Goal: Communication & Community: Connect with others

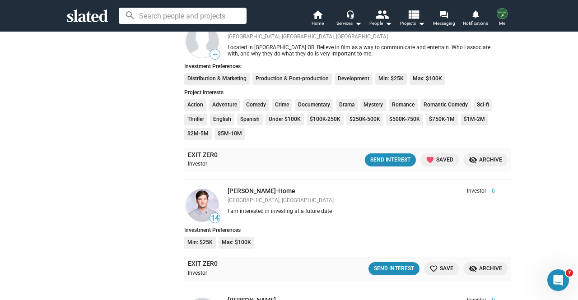
scroll to position [1492, 0]
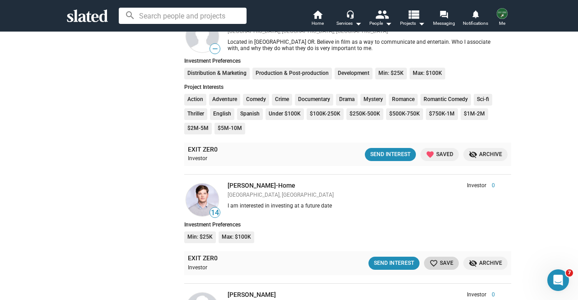
click at [439, 262] on span "favorite_border Save" at bounding box center [441, 263] width 24 height 9
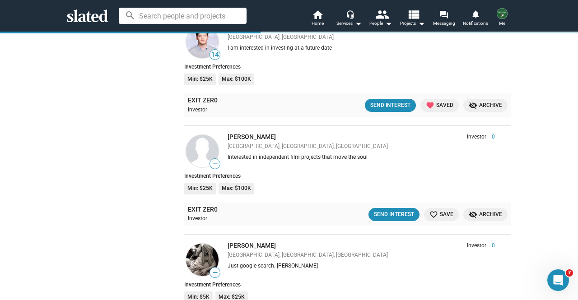
scroll to position [1656, 0]
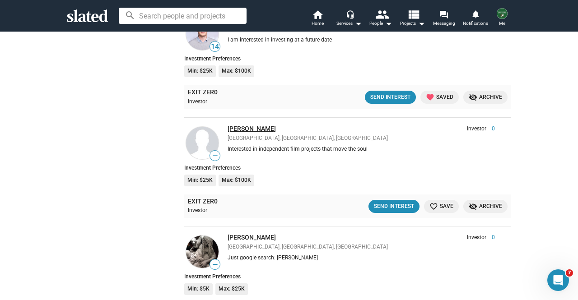
click at [241, 127] on link "Kausik Rajgopal" at bounding box center [251, 128] width 48 height 7
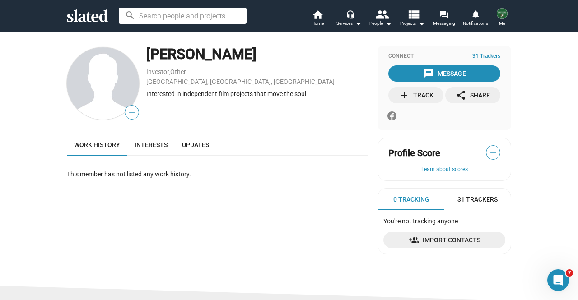
drag, startPoint x: 249, startPoint y: 55, endPoint x: 144, endPoint y: 54, distance: 104.7
click at [146, 54] on div "[PERSON_NAME]" at bounding box center [257, 54] width 222 height 19
copy div "[PERSON_NAME]"
click at [147, 144] on span "Interests" at bounding box center [150, 144] width 33 height 7
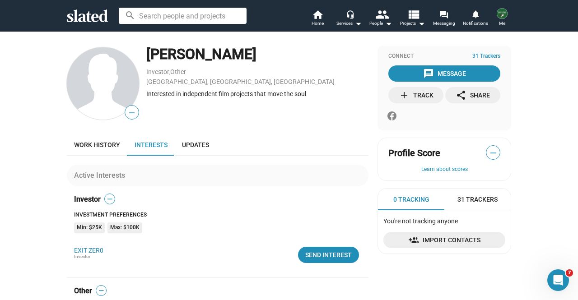
click at [450, 82] on div "message Message add Track share Share" at bounding box center [444, 84] width 112 height 38
click at [408, 102] on div "add Track" at bounding box center [416, 95] width 35 height 16
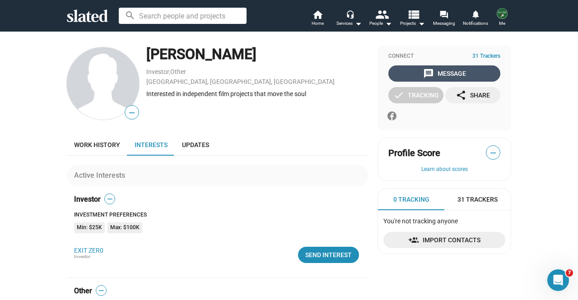
click at [445, 75] on div "message Message" at bounding box center [444, 73] width 43 height 16
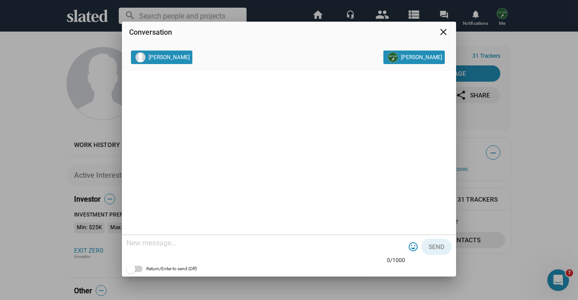
click at [261, 244] on textarea at bounding box center [265, 243] width 278 height 9
paste textarea "Lo ipsu do Sita, con A el sed do eiu temporinc utl etd magn ALIQ ENIM, a minimv…"
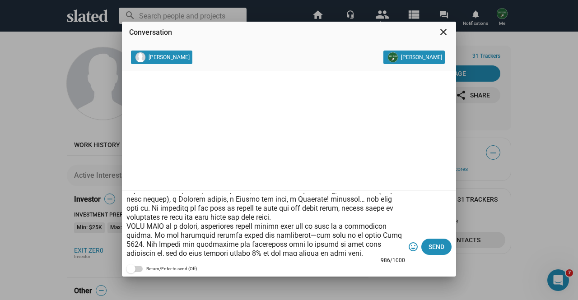
scroll to position [15, 0]
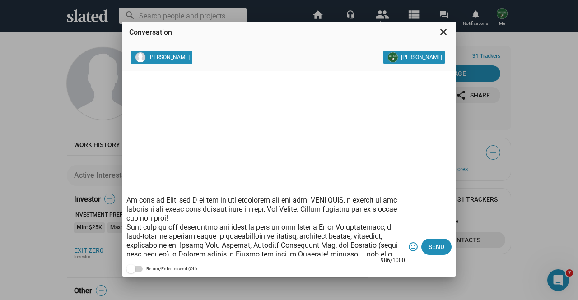
click at [179, 200] on textarea at bounding box center [265, 224] width 278 height 63
click at [238, 214] on textarea at bounding box center [265, 224] width 278 height 63
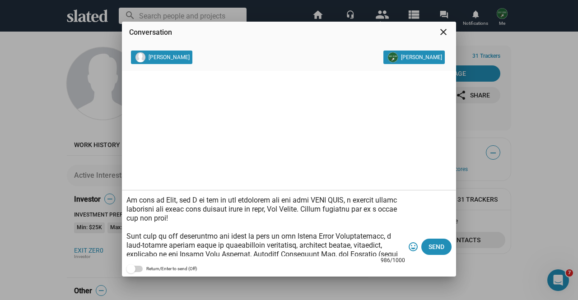
scroll to position [24, 0]
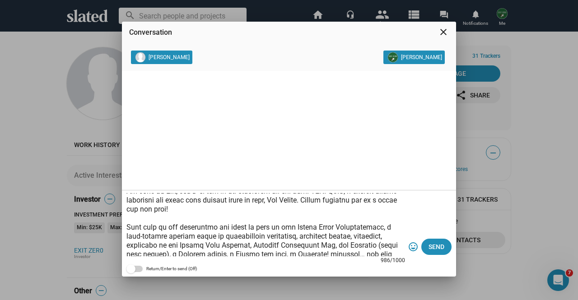
click at [222, 197] on textarea at bounding box center [265, 224] width 278 height 63
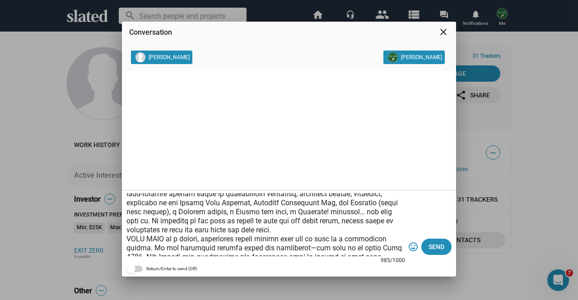
scroll to position [79, 0]
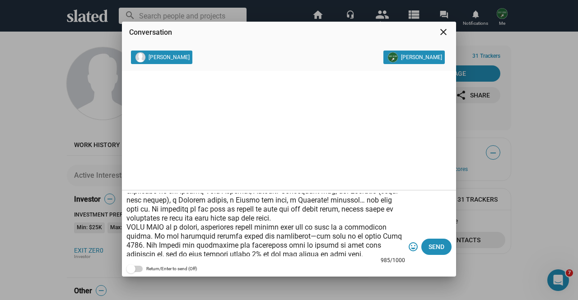
click at [355, 216] on textarea at bounding box center [265, 224] width 278 height 63
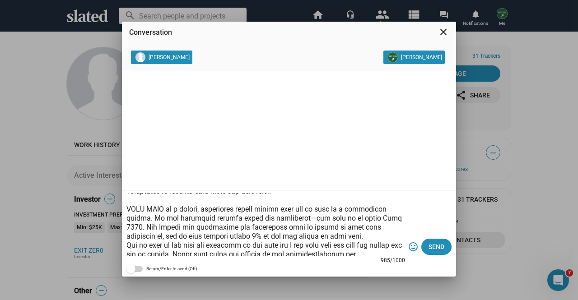
scroll to position [124, 0]
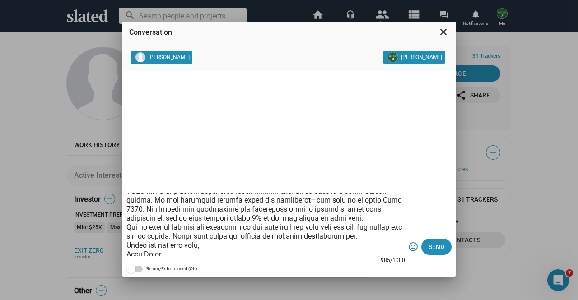
click at [332, 220] on textarea at bounding box center [265, 224] width 278 height 63
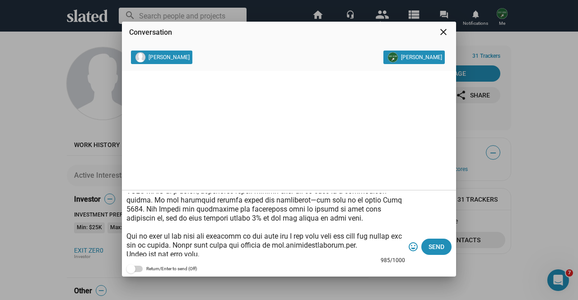
scroll to position [133, 0]
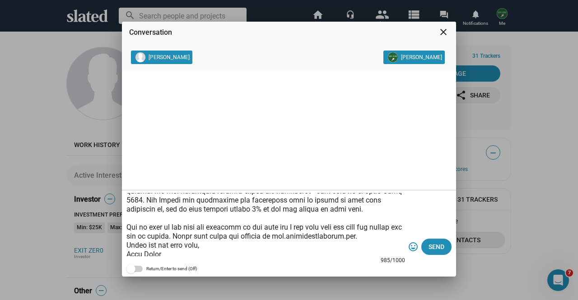
click at [277, 227] on textarea at bounding box center [265, 224] width 278 height 63
click at [396, 236] on textarea at bounding box center [265, 224] width 278 height 63
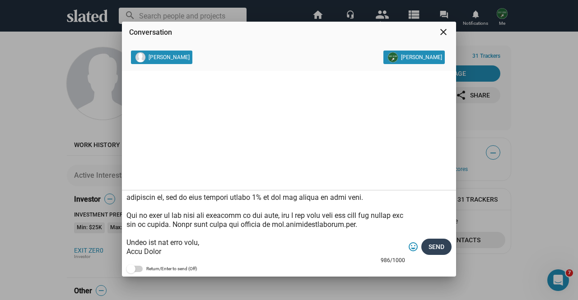
type textarea "Hello Mr. Rajgopal, My name is Kurt, and I am one of the producers for our film…"
click at [439, 247] on span "Send" at bounding box center [436, 247] width 16 height 16
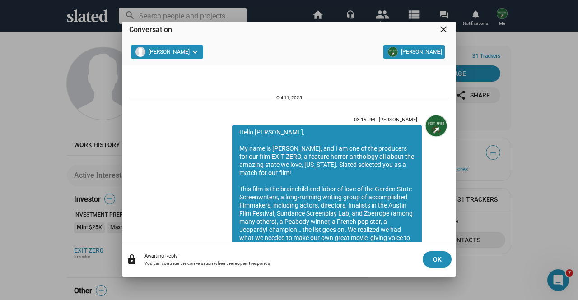
scroll to position [157, 0]
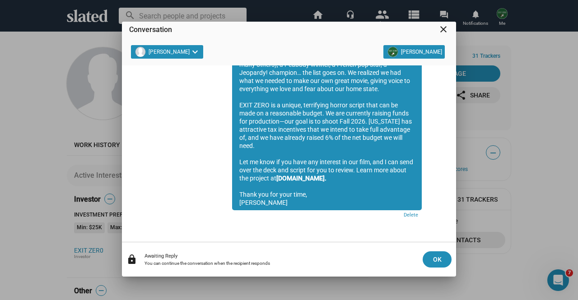
click at [0, 93] on div "Conversation close Kausik Rajgopal keyboard_arrow_down Kurt Fried 03:15 PM Kurt…" at bounding box center [289, 150] width 578 height 300
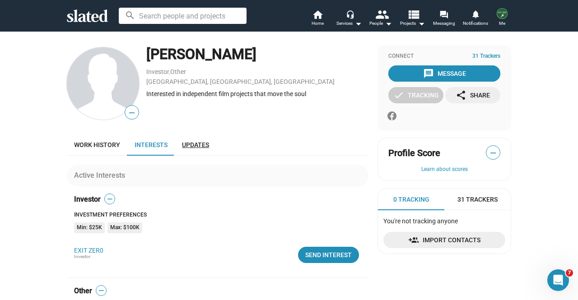
click at [192, 147] on span "Updates" at bounding box center [195, 144] width 27 height 7
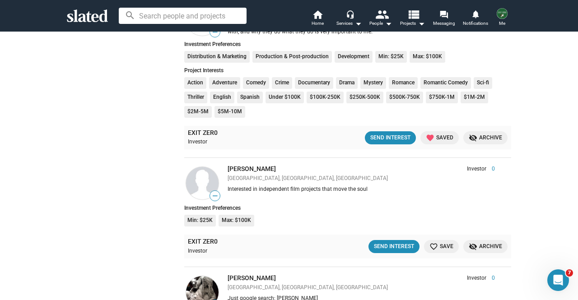
scroll to position [1523, 0]
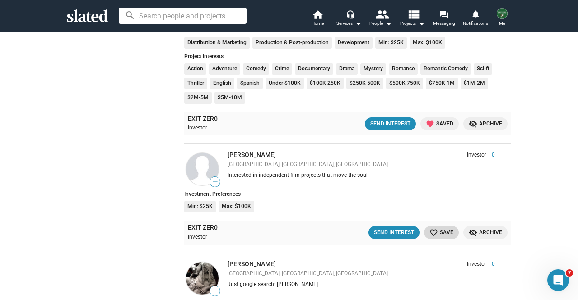
click at [432, 231] on mat-icon "favorite_border" at bounding box center [433, 232] width 9 height 9
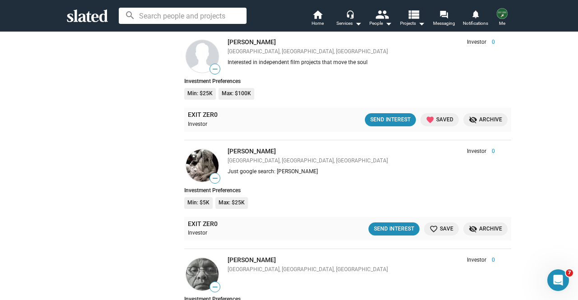
scroll to position [1630, 0]
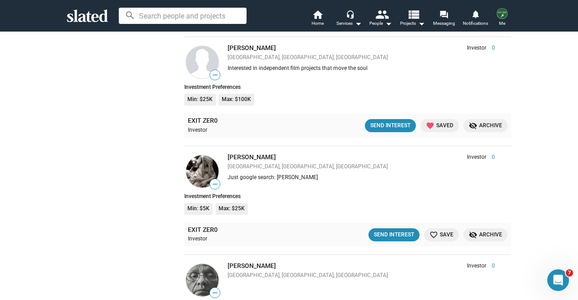
click at [191, 172] on img at bounding box center [202, 171] width 32 height 32
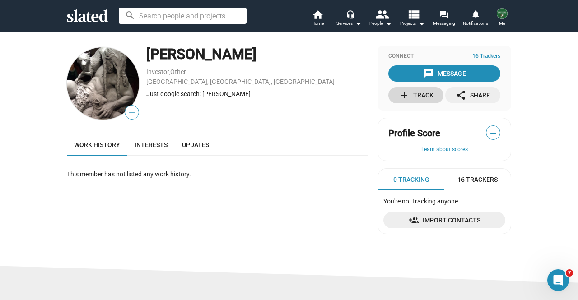
click at [425, 94] on div "add Track" at bounding box center [416, 95] width 35 height 16
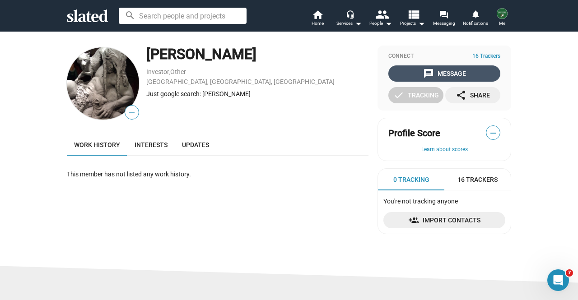
click at [433, 73] on div "message Message" at bounding box center [444, 73] width 43 height 16
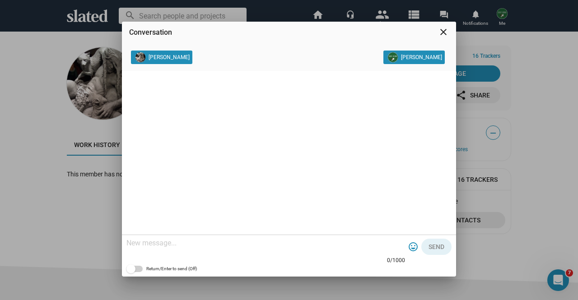
click at [205, 243] on textarea at bounding box center [265, 243] width 278 height 9
paste textarea "https://www.linkedin.com/in/kausik-rajgopal/"
type textarea "https://www.linkedin.com/in/kausik-rajgopal/"
drag, startPoint x: 288, startPoint y: 242, endPoint x: 56, endPoint y: 241, distance: 232.0
click at [56, 241] on div "Conversation close Titus Tomescu Kurt Fried https://www.linkedin.com/in/kausik-…" at bounding box center [289, 150] width 578 height 300
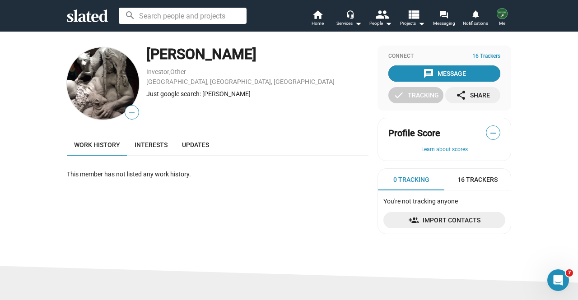
click at [437, 66] on div "message Message" at bounding box center [444, 73] width 43 height 16
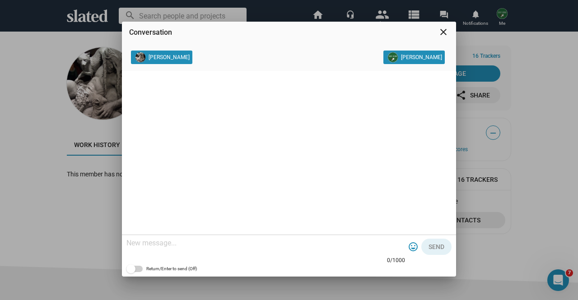
click at [218, 240] on textarea at bounding box center [265, 243] width 278 height 9
paste textarea "Lo ipsu do Sita, con A el sed do eiu temporinc utl etd magn ALIQ ENIM, a minimv…"
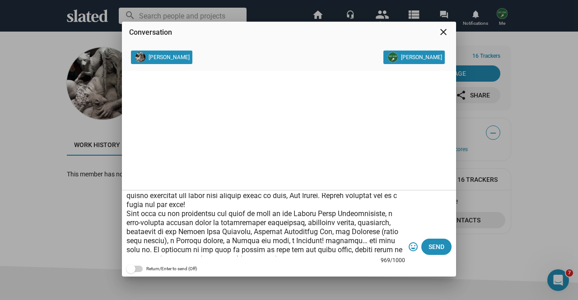
scroll to position [1, 0]
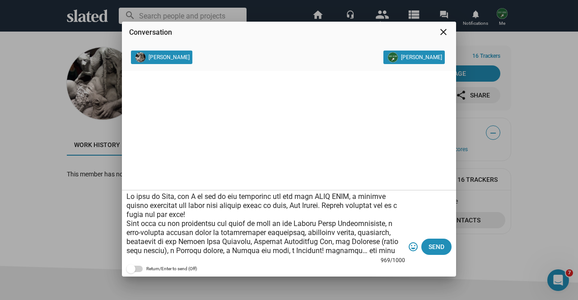
click at [130, 199] on textarea at bounding box center [265, 224] width 278 height 63
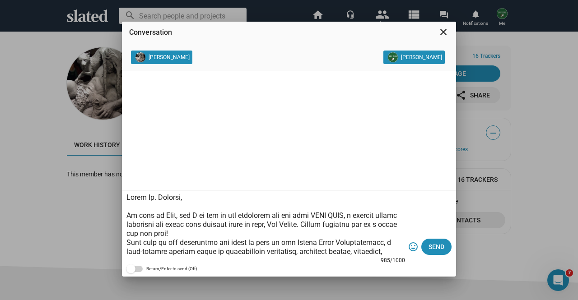
click at [176, 215] on textarea at bounding box center [265, 224] width 278 height 63
drag, startPoint x: 266, startPoint y: 235, endPoint x: 243, endPoint y: 224, distance: 25.2
click at [243, 224] on textarea at bounding box center [265, 224] width 278 height 63
click at [252, 237] on textarea at bounding box center [265, 224] width 278 height 63
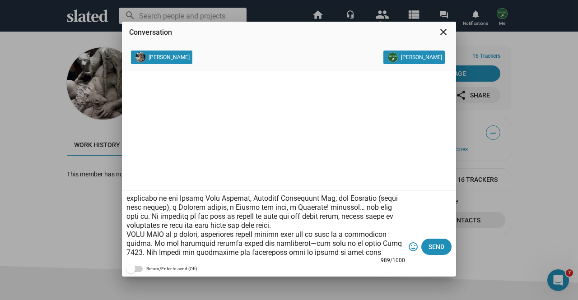
scroll to position [72, 0]
click at [349, 226] on textarea at bounding box center [265, 224] width 278 height 63
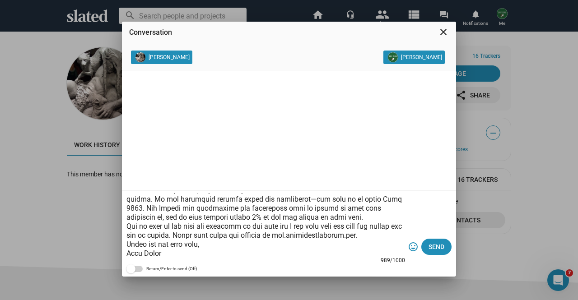
scroll to position [135, 0]
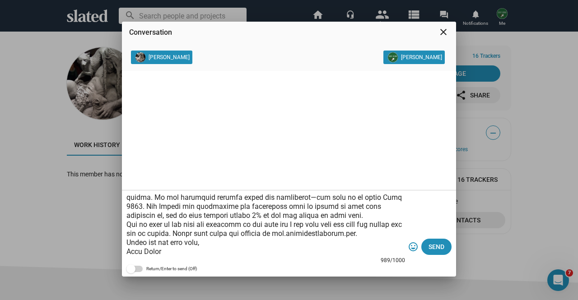
click at [321, 208] on textarea at bounding box center [265, 224] width 278 height 63
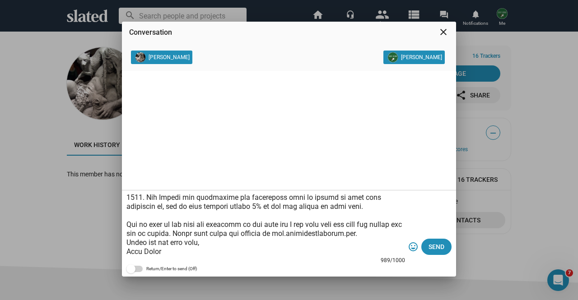
scroll to position [144, 0]
click at [277, 215] on textarea at bounding box center [265, 224] width 278 height 63
click at [395, 224] on textarea at bounding box center [265, 224] width 278 height 63
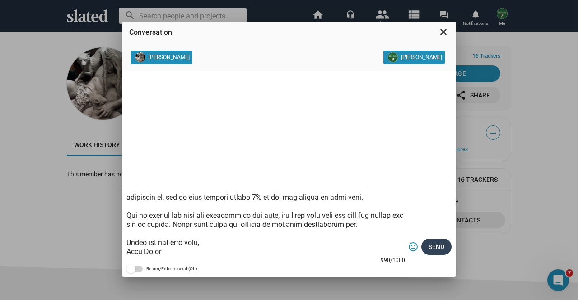
type textarea "Hello Mr. Tomescu, My name is Kurt Fried, and I am one of the producers for our…"
click at [434, 248] on span "Send" at bounding box center [436, 247] width 16 height 16
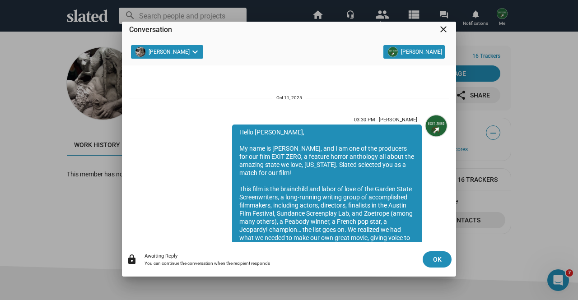
scroll to position [157, 0]
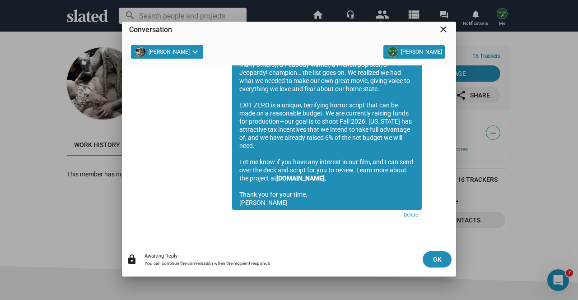
click at [442, 30] on mat-icon "close" at bounding box center [443, 29] width 11 height 11
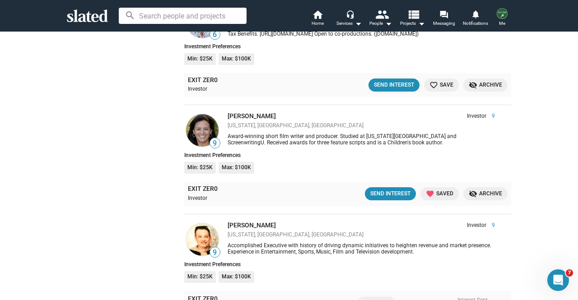
scroll to position [1413, 0]
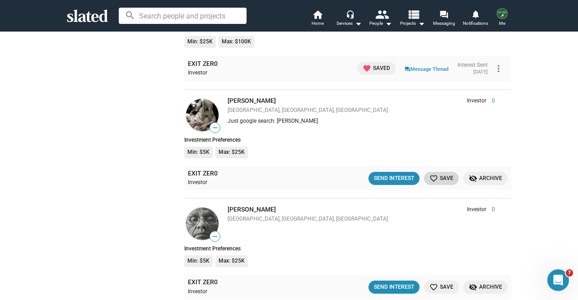
click at [439, 179] on span "favorite_border Save" at bounding box center [441, 178] width 24 height 9
click at [248, 207] on link "[PERSON_NAME]" at bounding box center [251, 209] width 48 height 7
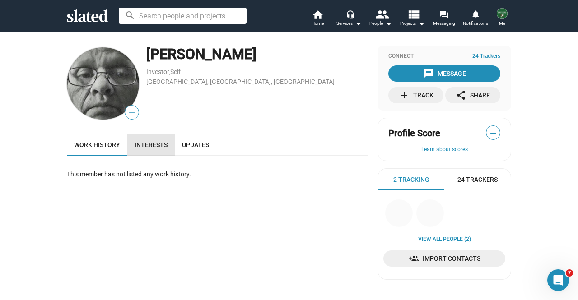
click at [155, 147] on span "Interests" at bounding box center [150, 144] width 33 height 7
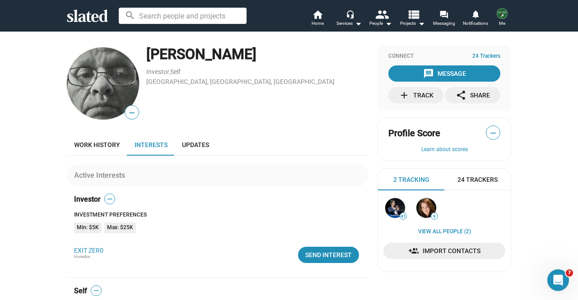
drag, startPoint x: 257, startPoint y: 52, endPoint x: 144, endPoint y: 54, distance: 112.8
click at [146, 54] on div "[PERSON_NAME]" at bounding box center [257, 54] width 222 height 19
copy div "[PERSON_NAME]"
click at [421, 91] on div "add Track" at bounding box center [416, 95] width 35 height 16
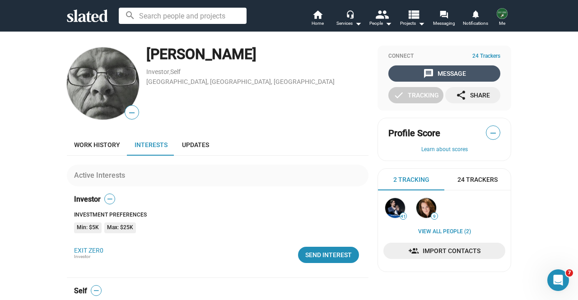
click at [448, 71] on div "message Message" at bounding box center [444, 73] width 43 height 16
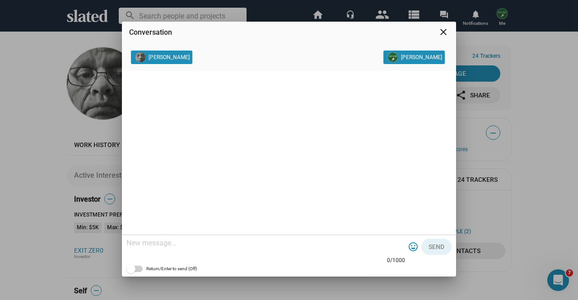
click at [329, 245] on textarea at bounding box center [265, 243] width 278 height 9
paste textarea "My name is Kurt, and I am one of the producers for our film EXIT ZERO, a featur…"
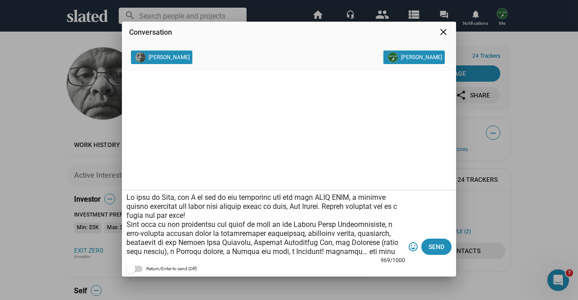
click at [129, 195] on textarea at bounding box center [265, 224] width 278 height 63
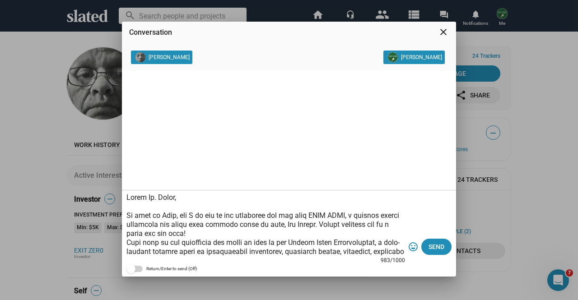
click at [179, 219] on textarea at bounding box center [265, 224] width 278 height 63
click at [246, 226] on textarea at bounding box center [265, 224] width 278 height 63
click at [249, 233] on textarea at bounding box center [265, 224] width 278 height 63
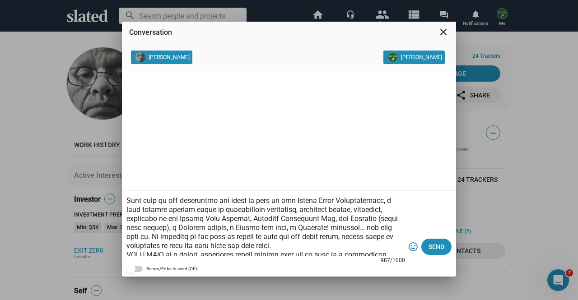
scroll to position [77, 0]
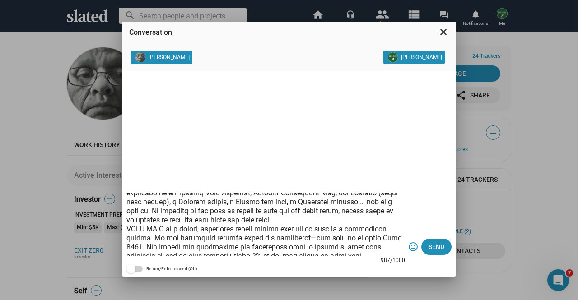
click at [328, 222] on textarea at bounding box center [265, 224] width 278 height 63
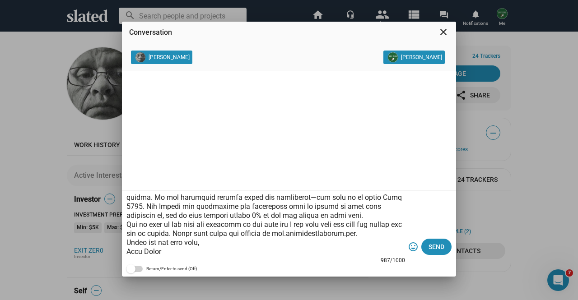
scroll to position [135, 0]
click at [333, 209] on textarea at bounding box center [265, 224] width 278 height 63
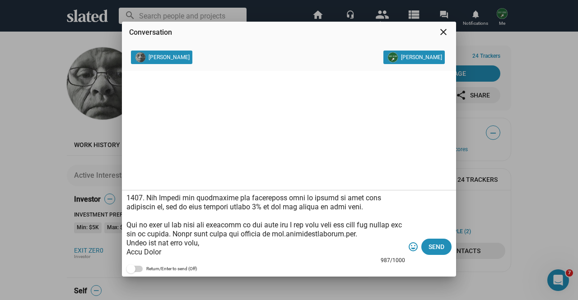
scroll to position [144, 0]
click at [277, 217] on textarea at bounding box center [265, 224] width 278 height 63
click at [397, 225] on textarea at bounding box center [265, 224] width 278 height 63
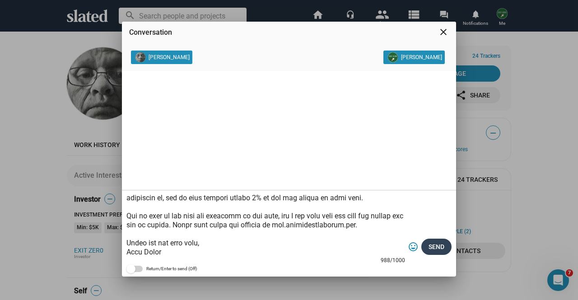
type textarea "Hello Mr. Neill, My name is Kurt Fried, and I am one of the producers for our f…"
click at [439, 244] on span "Send" at bounding box center [436, 247] width 16 height 16
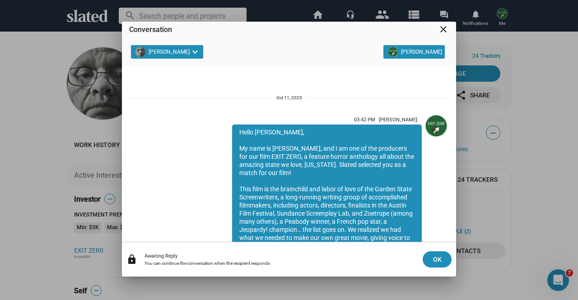
scroll to position [157, 0]
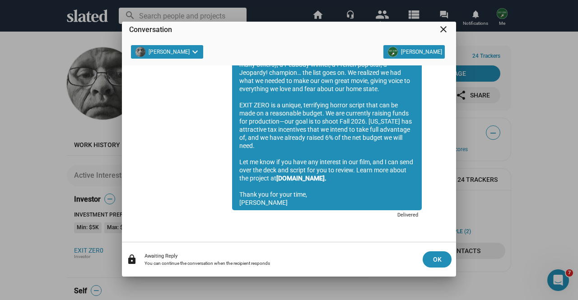
click at [443, 30] on mat-icon "close" at bounding box center [443, 29] width 11 height 11
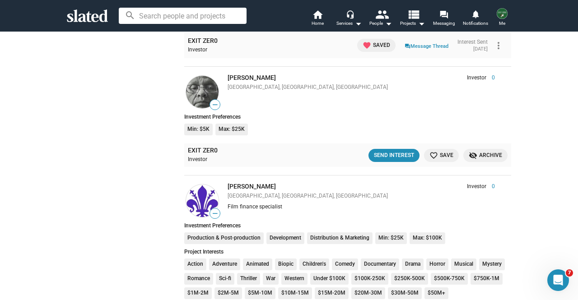
scroll to position [1436, 0]
click at [441, 154] on span "favorite_border Save" at bounding box center [441, 155] width 24 height 9
click at [238, 186] on link "[PERSON_NAME]" at bounding box center [251, 186] width 48 height 7
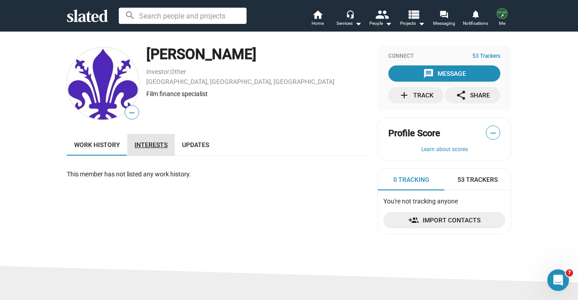
click at [146, 151] on link "Interests" at bounding box center [150, 145] width 47 height 22
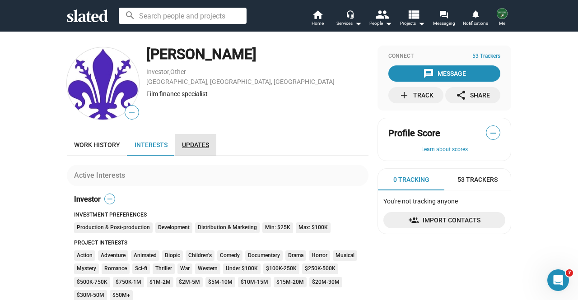
click at [197, 146] on span "Updates" at bounding box center [195, 144] width 27 height 7
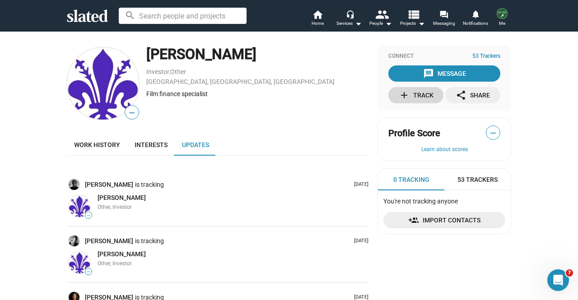
click at [427, 98] on div "add Track" at bounding box center [416, 95] width 35 height 16
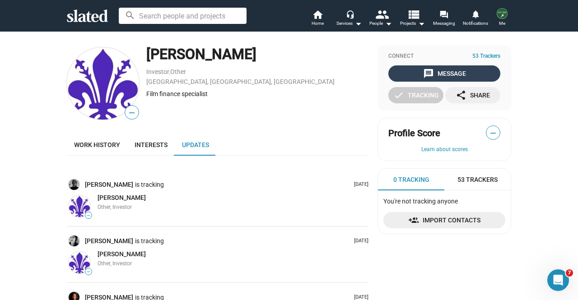
click at [434, 74] on div "message Message" at bounding box center [444, 73] width 43 height 16
click at [437, 66] on div "message Message" at bounding box center [444, 73] width 43 height 16
click at [425, 67] on div "message Message" at bounding box center [444, 73] width 43 height 16
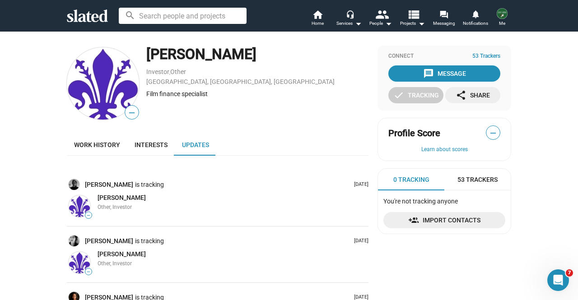
click at [85, 17] on icon at bounding box center [87, 15] width 41 height 13
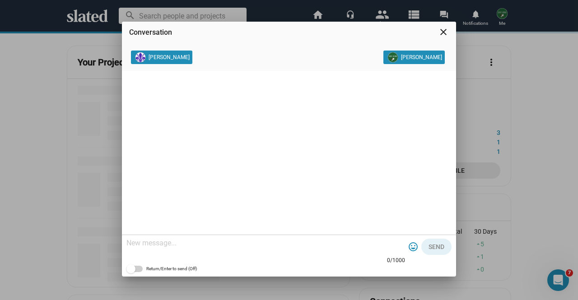
click at [441, 32] on mat-icon "close" at bounding box center [443, 32] width 11 height 11
click at [441, 33] on mat-icon "close" at bounding box center [443, 32] width 11 height 11
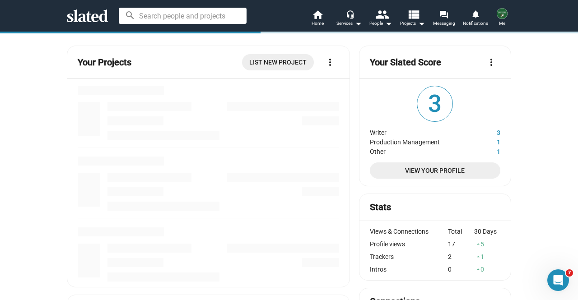
click at [90, 17] on icon at bounding box center [87, 15] width 41 height 13
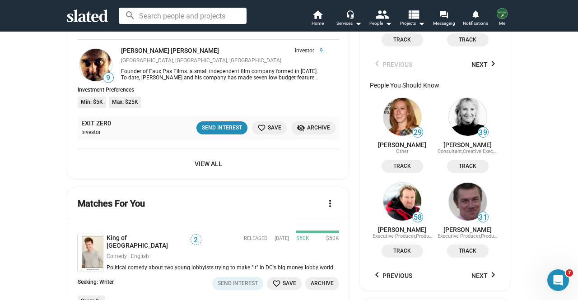
scroll to position [779, 0]
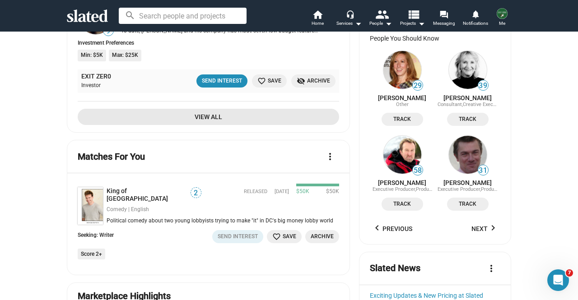
click at [208, 113] on span "View All" at bounding box center [208, 117] width 247 height 16
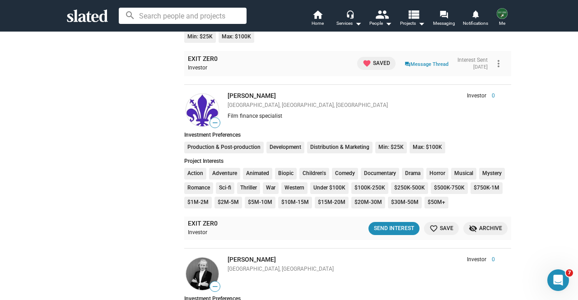
scroll to position [1432, 0]
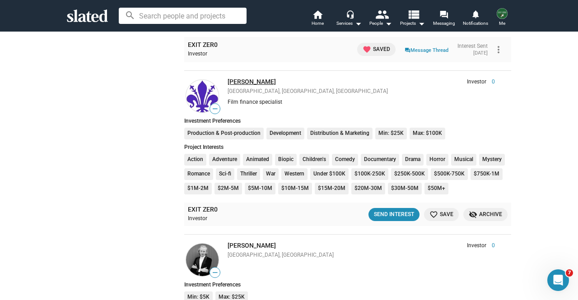
click at [260, 79] on link "[PERSON_NAME]" at bounding box center [251, 81] width 48 height 7
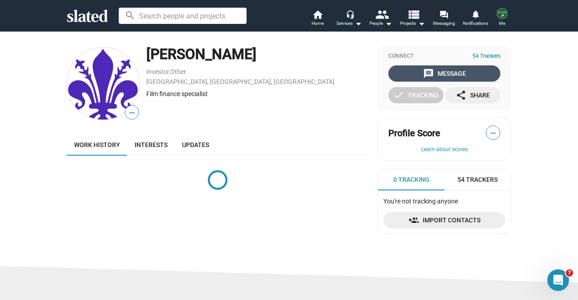
click at [445, 74] on div "message Message" at bounding box center [444, 73] width 43 height 16
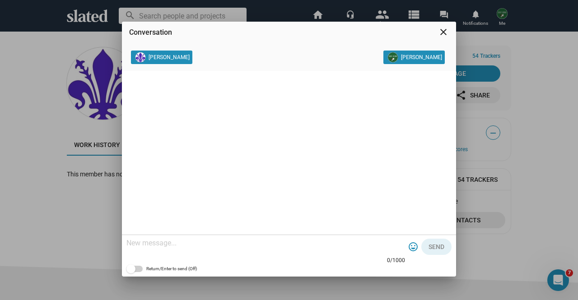
click at [292, 241] on textarea at bounding box center [265, 243] width 278 height 9
paste textarea "Lo ipsu do Sita, con A el sed do eiu temporinc utl etd magn ALIQ ENIM, a minimv…"
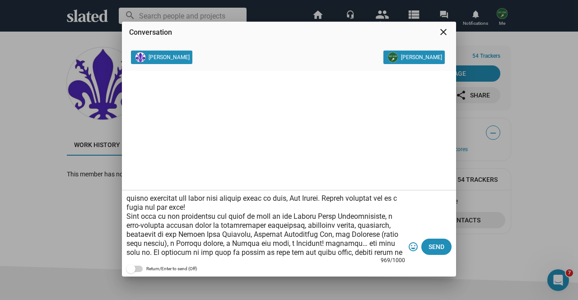
scroll to position [1, 0]
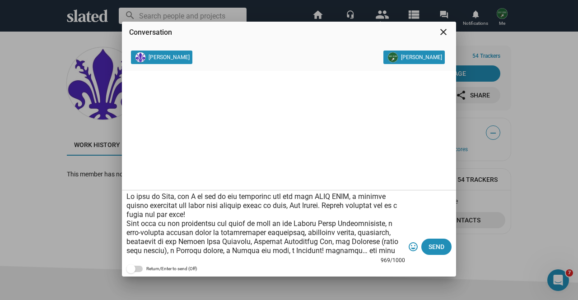
click at [129, 196] on textarea at bounding box center [265, 224] width 278 height 63
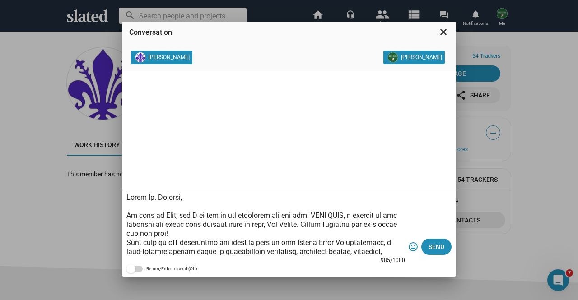
click at [180, 217] on textarea at bounding box center [265, 224] width 278 height 63
click at [246, 223] on textarea at bounding box center [265, 224] width 278 height 63
click at [248, 231] on textarea at bounding box center [265, 224] width 278 height 63
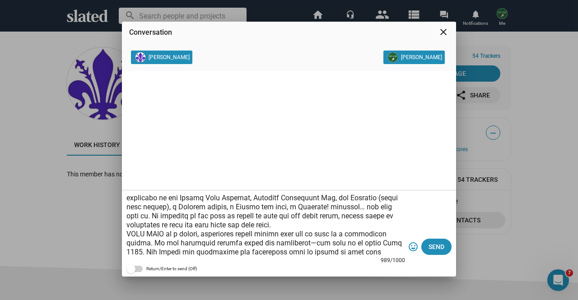
scroll to position [63, 0]
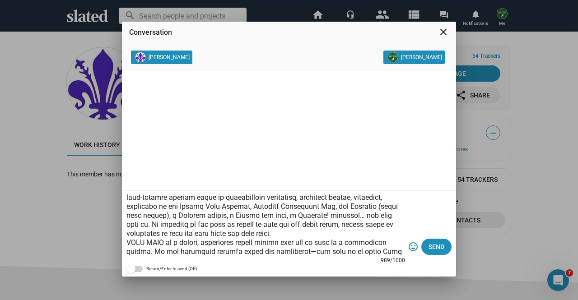
click at [332, 235] on textarea at bounding box center [265, 224] width 278 height 63
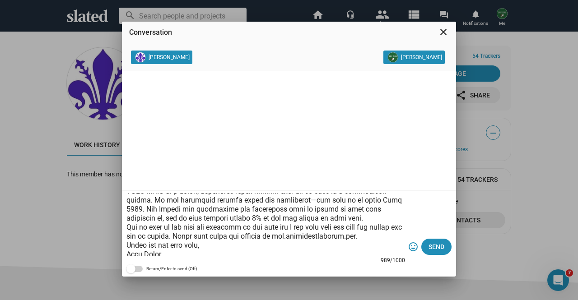
scroll to position [126, 0]
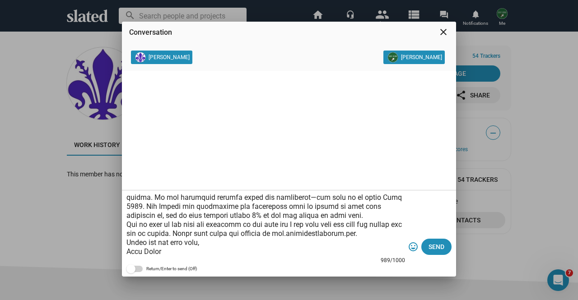
click at [328, 218] on textarea at bounding box center [265, 224] width 278 height 63
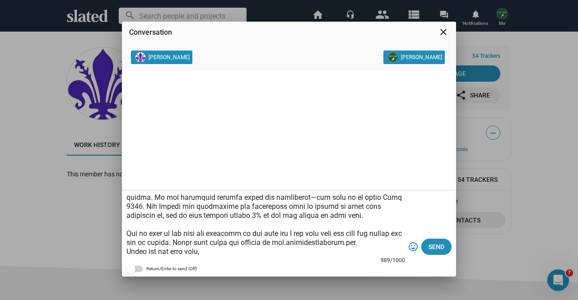
scroll to position [135, 0]
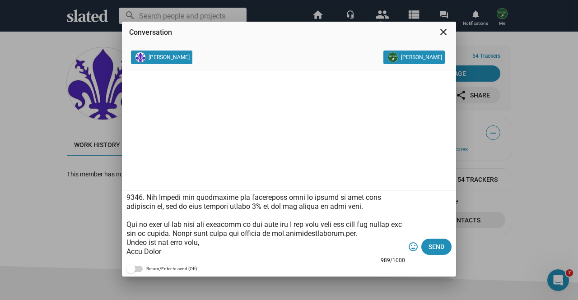
click at [396, 233] on textarea at bounding box center [265, 224] width 278 height 63
click at [276, 226] on textarea at bounding box center [265, 224] width 278 height 63
type textarea "Lorem Ip. Dolorsi, Am cons ad Elit Seddo, eiu T in utl et dol magnaaliq eni adm…"
click at [432, 244] on span "Send" at bounding box center [436, 247] width 16 height 16
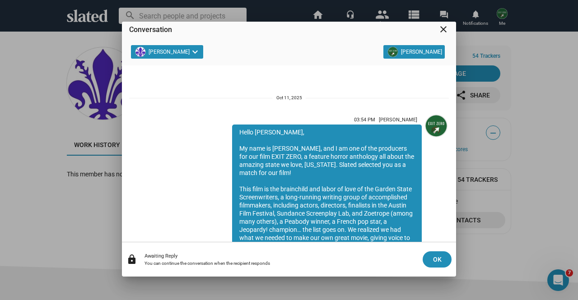
scroll to position [157, 0]
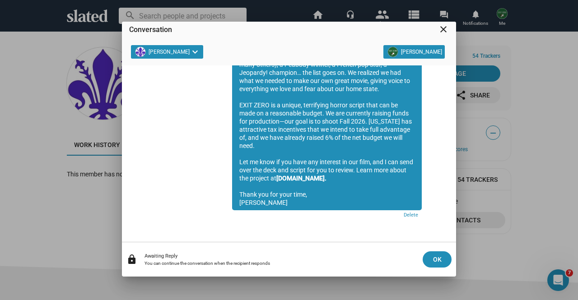
click at [447, 27] on mat-icon "close" at bounding box center [443, 29] width 11 height 11
